Goal: Find specific page/section: Find specific page/section

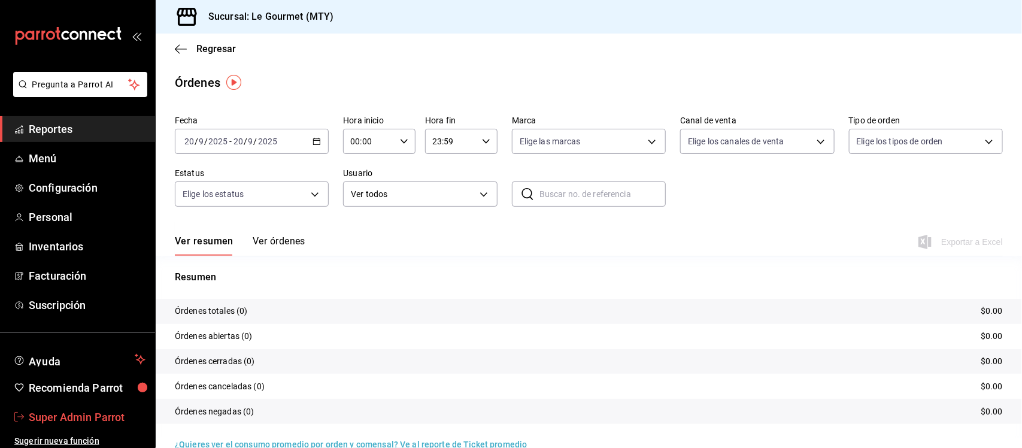
click at [114, 417] on span "Super Admin Parrot" at bounding box center [87, 417] width 117 height 16
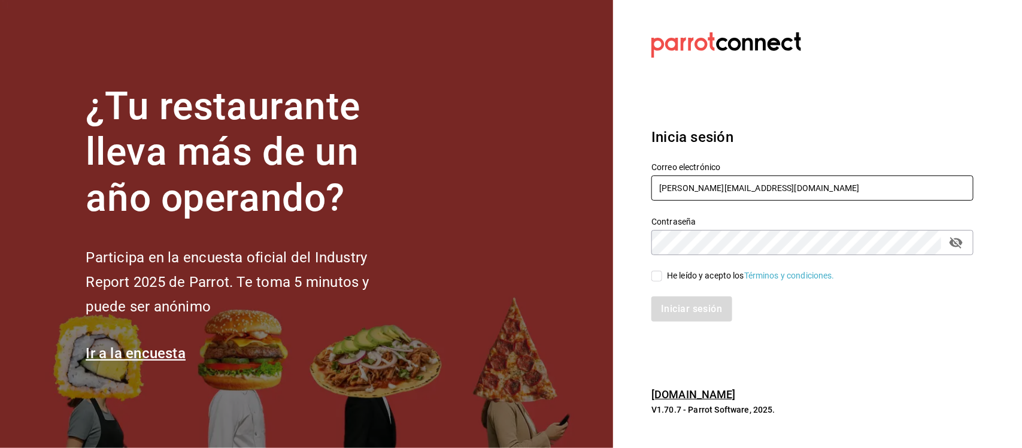
drag, startPoint x: 764, startPoint y: 187, endPoint x: 581, endPoint y: 187, distance: 183.2
click at [581, 187] on div "¿Tu restaurante lleva más de un año operando? Participa en la encuesta oficial …" at bounding box center [511, 224] width 1022 height 448
paste input "losportalesdeboca@veracruz.com Parr0tConnec7"
click at [847, 192] on input "losportalesdeboca@veracruz.com Parr0tConnec7" at bounding box center [812, 187] width 322 height 25
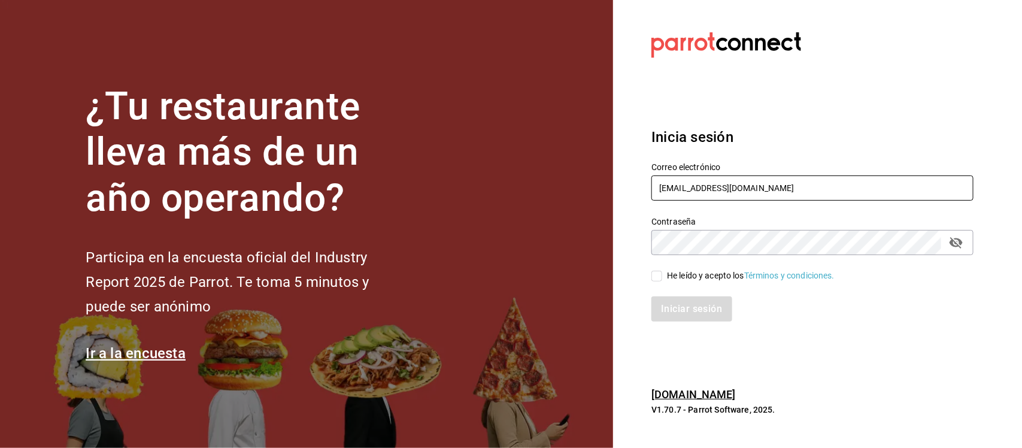
type input "losportalesdeboca@veracruz.com"
click at [609, 243] on div "¿Tu restaurante lleva más de un año operando? Participa en la encuesta oficial …" at bounding box center [511, 224] width 1022 height 448
click at [655, 283] on div "Iniciar sesión" at bounding box center [805, 302] width 336 height 40
click at [656, 280] on input "He leído y acepto los Términos y condiciones." at bounding box center [656, 276] width 11 height 11
checkbox input "true"
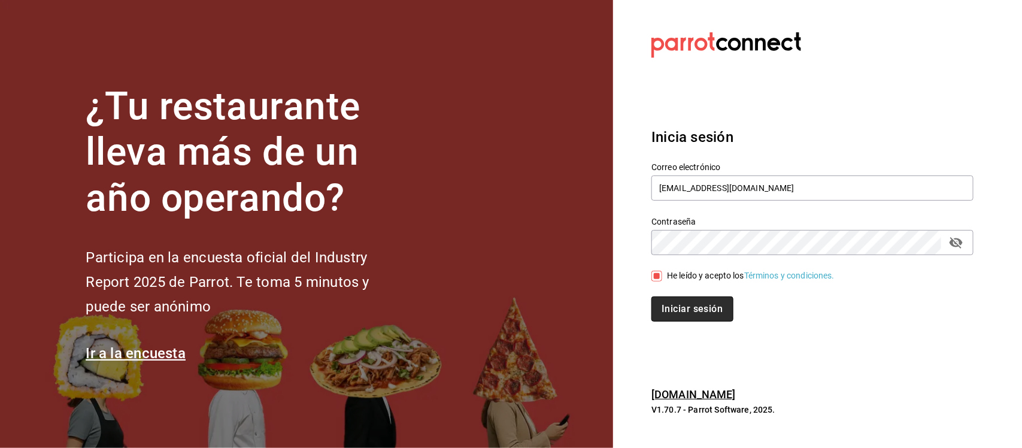
click at [670, 304] on button "Iniciar sesión" at bounding box center [691, 308] width 81 height 25
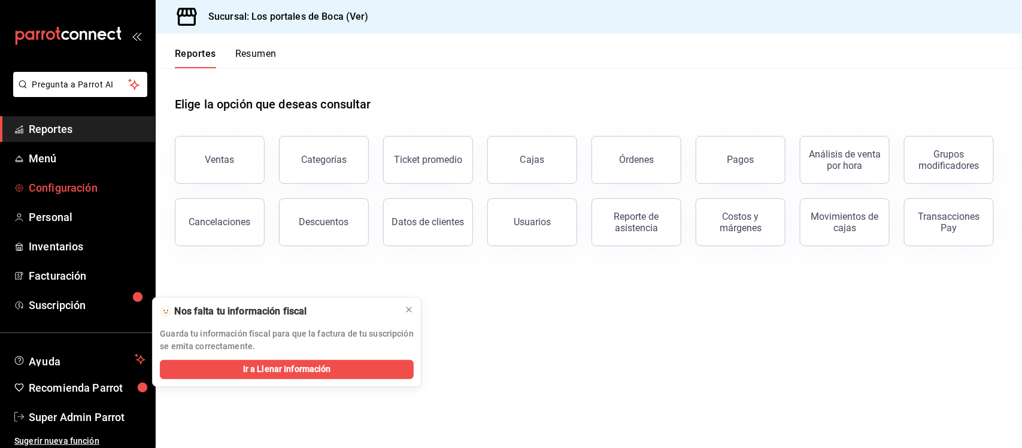
click at [70, 186] on span "Configuración" at bounding box center [87, 188] width 117 height 16
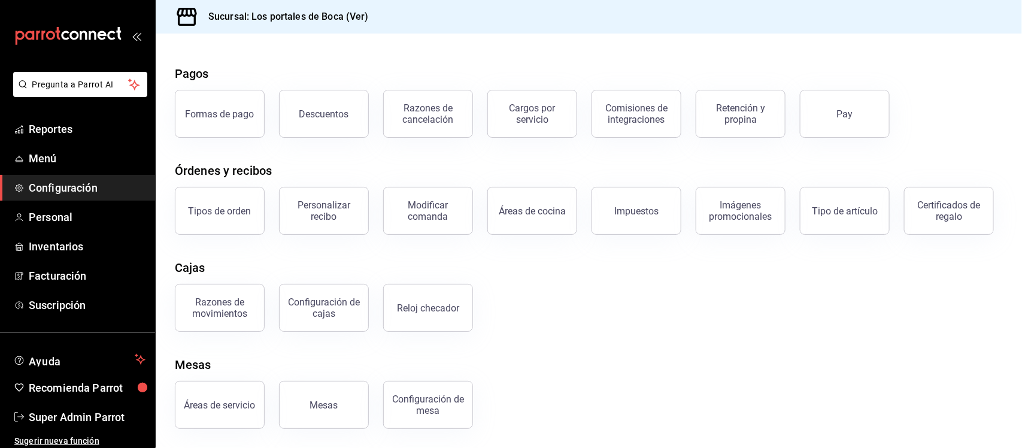
scroll to position [96, 0]
click at [243, 391] on button "Áreas de servicio" at bounding box center [220, 405] width 90 height 48
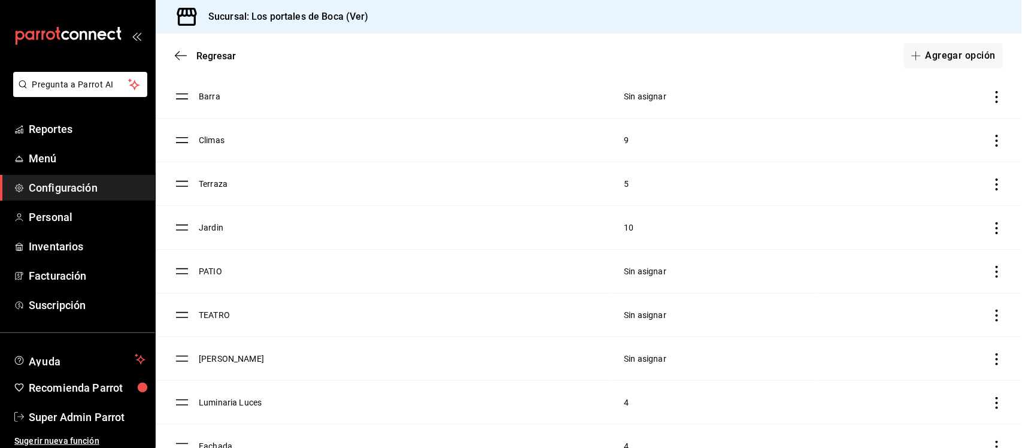
scroll to position [150, 0]
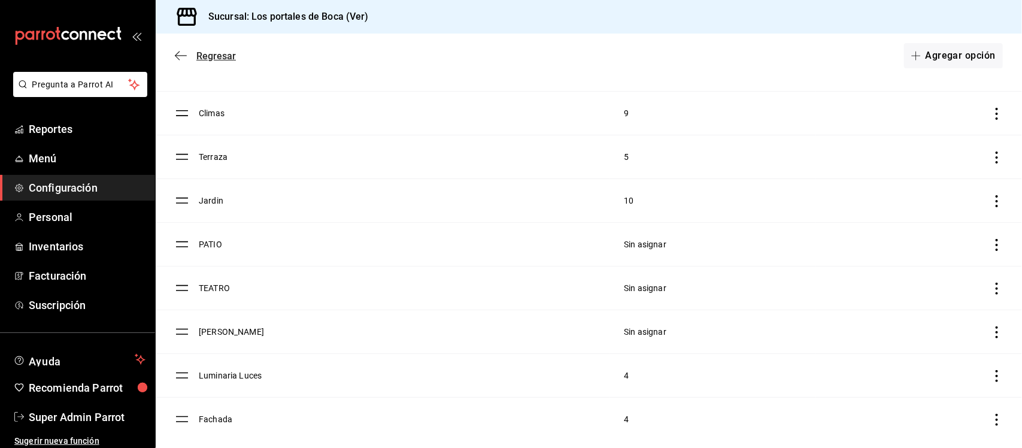
click at [208, 57] on span "Regresar" at bounding box center [216, 55] width 40 height 11
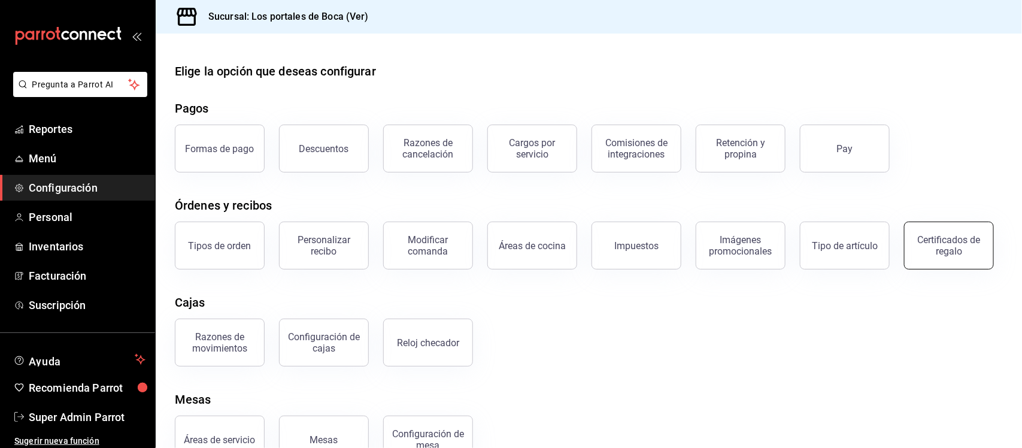
scroll to position [96, 0]
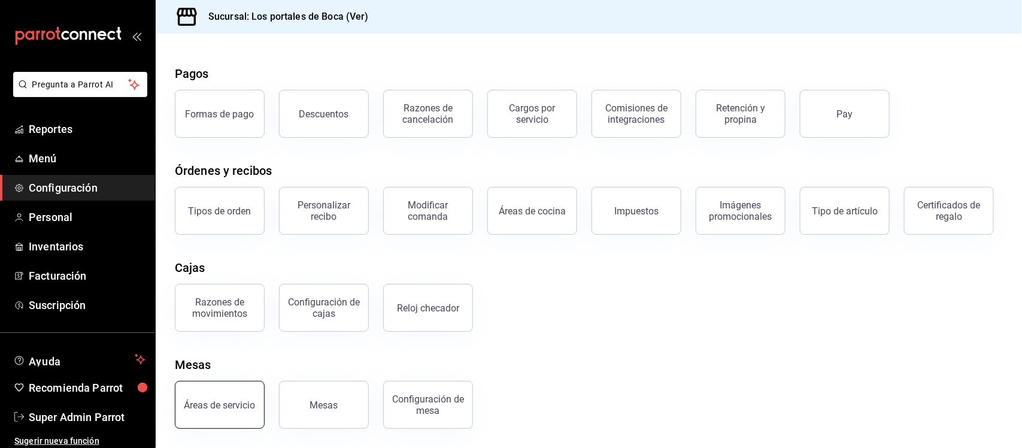
click at [218, 396] on button "Áreas de servicio" at bounding box center [220, 405] width 90 height 48
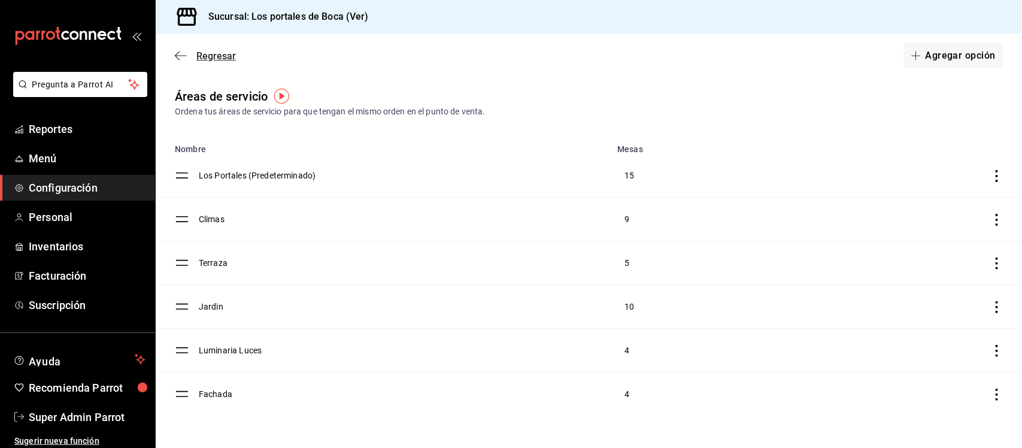
click at [175, 52] on icon "button" at bounding box center [181, 55] width 12 height 11
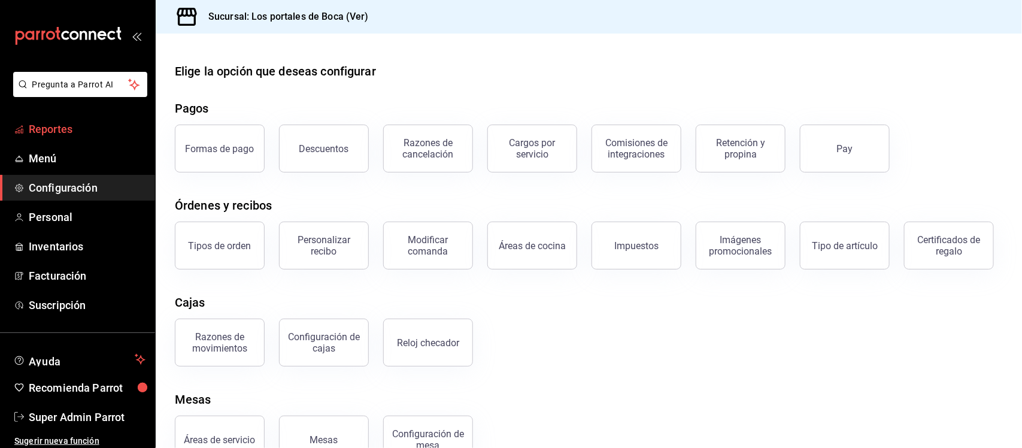
click at [49, 128] on span "Reportes" at bounding box center [87, 129] width 117 height 16
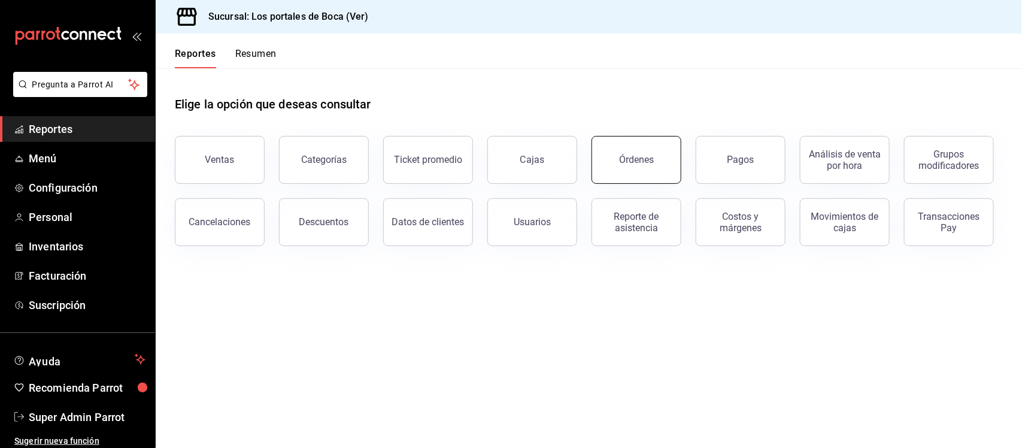
click at [641, 151] on button "Órdenes" at bounding box center [636, 160] width 90 height 48
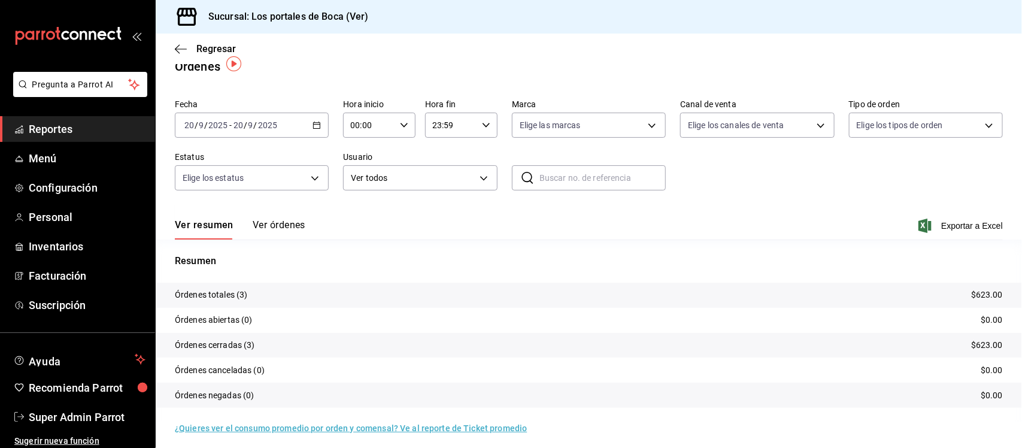
scroll to position [22, 0]
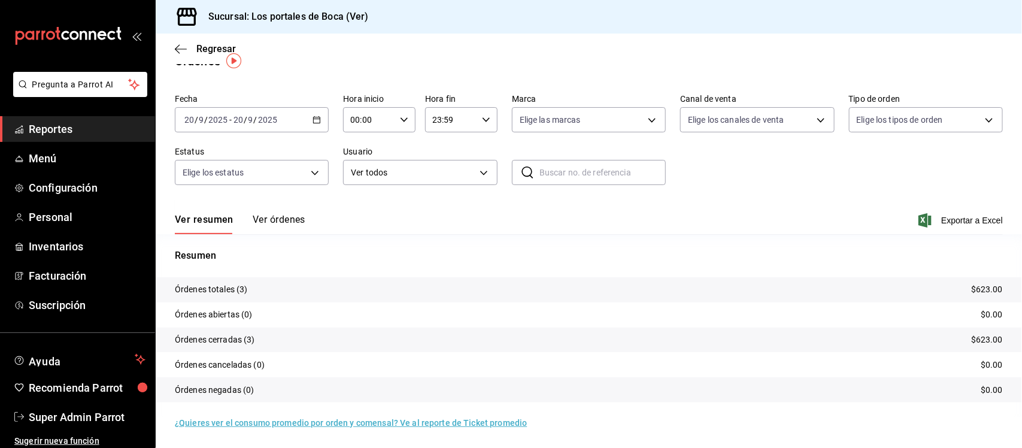
click at [291, 214] on button "Ver órdenes" at bounding box center [279, 224] width 53 height 20
